Goal: Information Seeking & Learning: Understand process/instructions

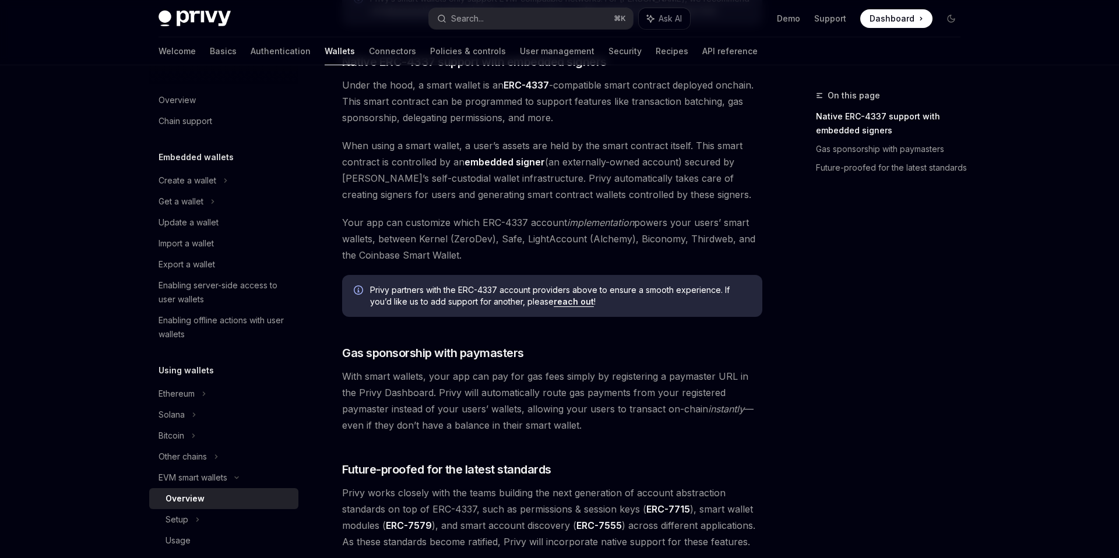
scroll to position [837, 0]
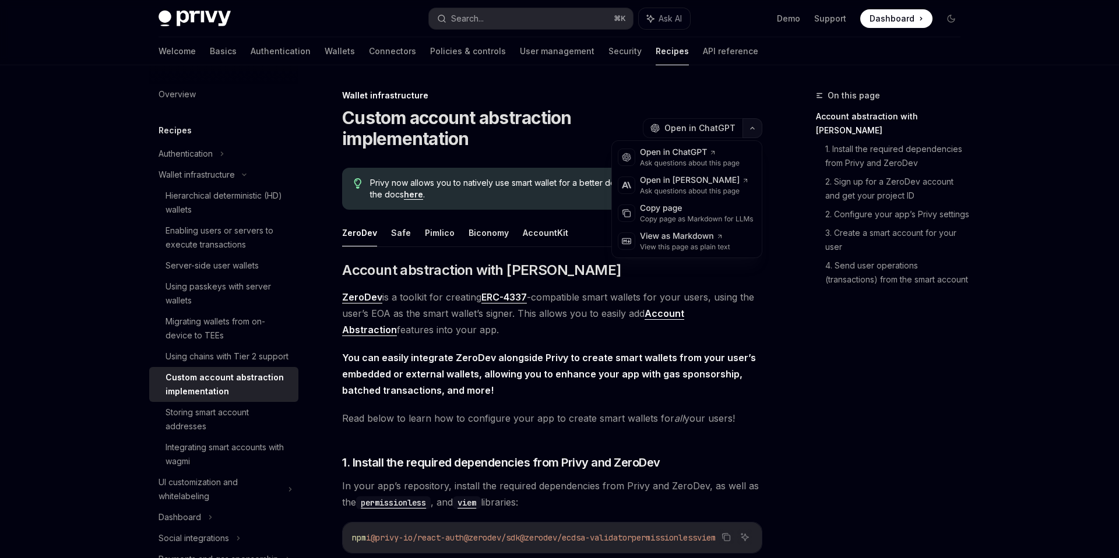
click at [750, 128] on icon "button" at bounding box center [753, 128] width 14 height 5
click at [757, 126] on icon "button" at bounding box center [753, 128] width 14 height 5
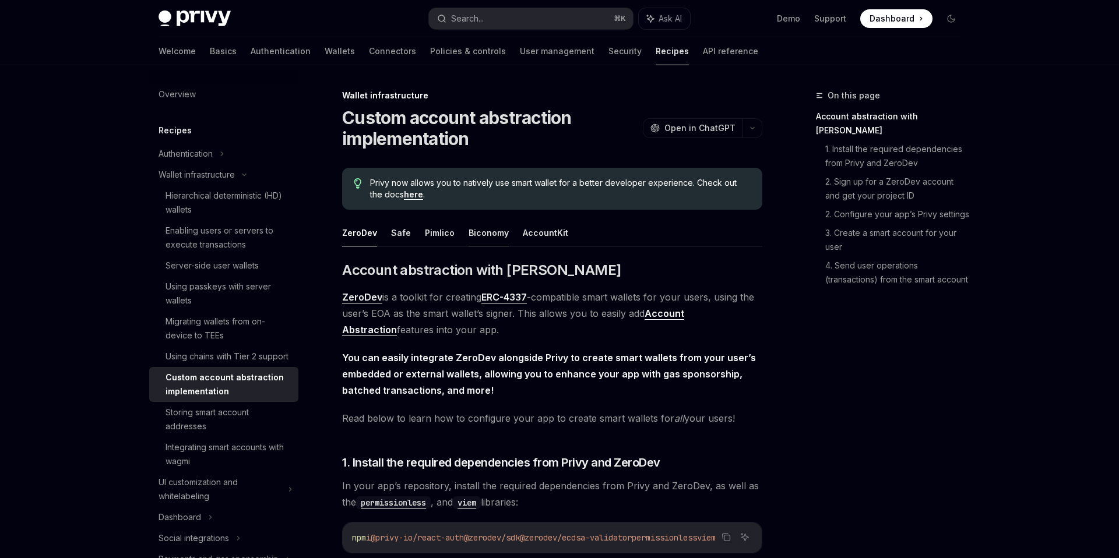
click at [476, 235] on button "Biconomy" at bounding box center [489, 232] width 40 height 27
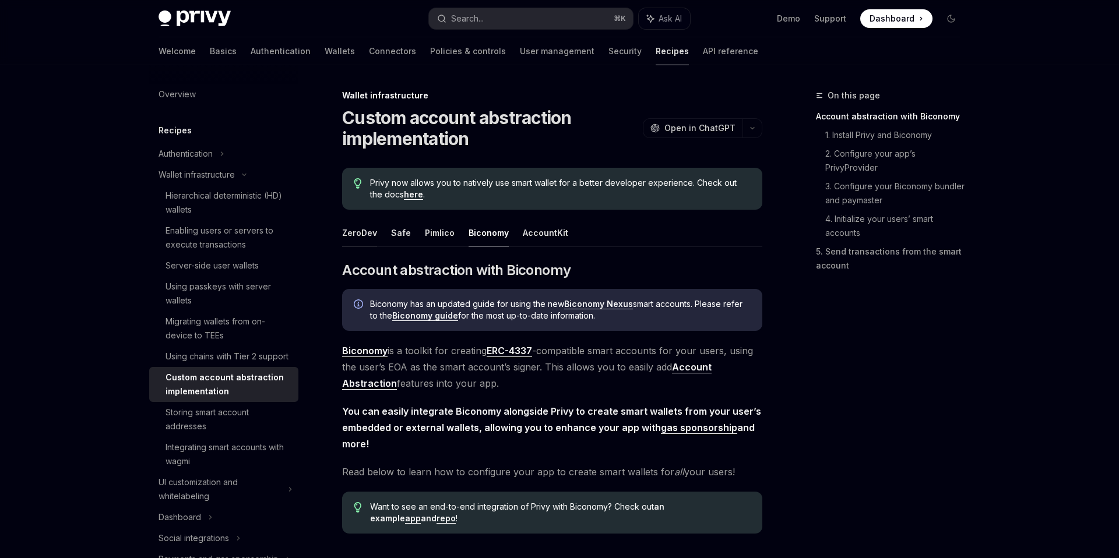
click at [354, 235] on button "ZeroDev" at bounding box center [359, 232] width 35 height 27
type textarea "*"
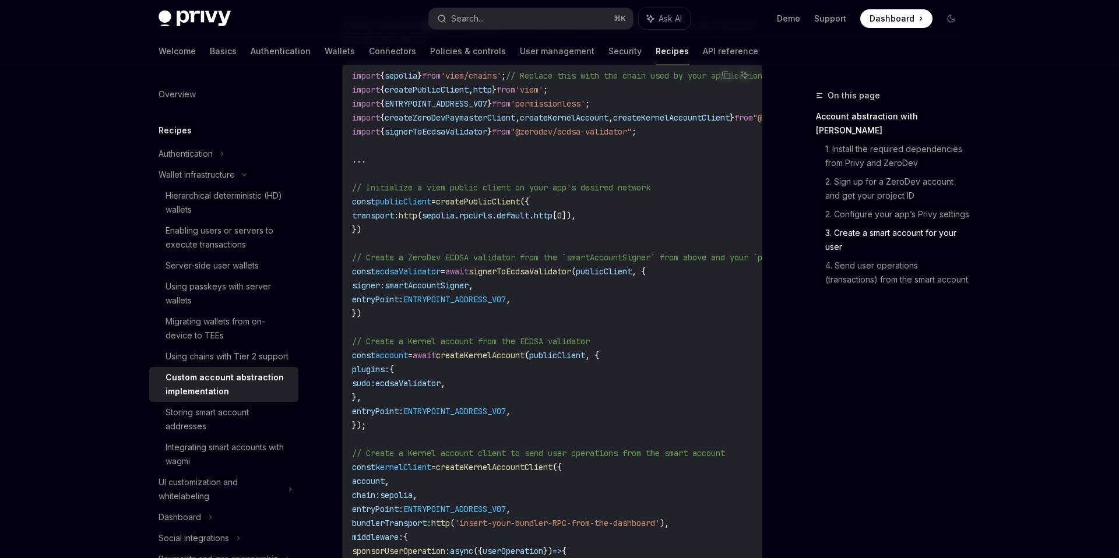
scroll to position [1795, 0]
